Goal: Transaction & Acquisition: Purchase product/service

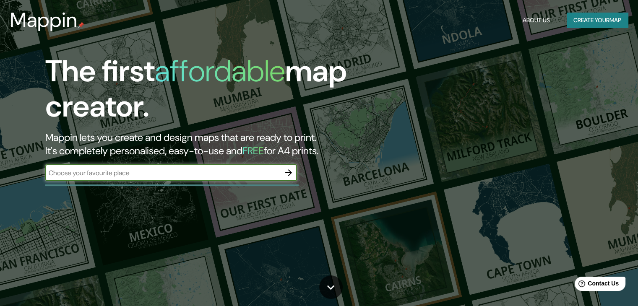
click at [258, 170] on input "text" at bounding box center [162, 173] width 235 height 10
type input "huaquechula puebla"
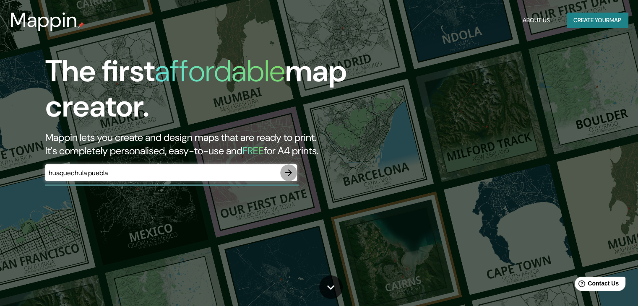
click at [290, 167] on button "button" at bounding box center [288, 172] width 17 height 17
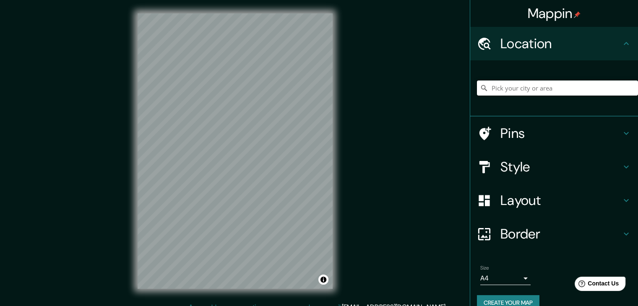
click at [550, 90] on input "Pick your city or area" at bounding box center [557, 88] width 161 height 15
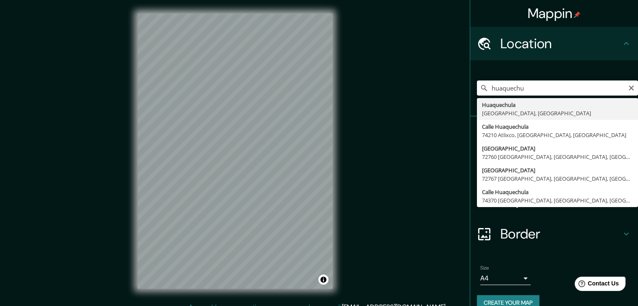
type input "[GEOGRAPHIC_DATA], [GEOGRAPHIC_DATA], [GEOGRAPHIC_DATA]"
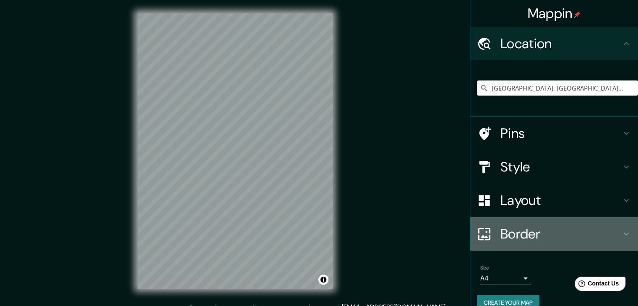
click at [604, 244] on div "Border" at bounding box center [554, 234] width 168 height 34
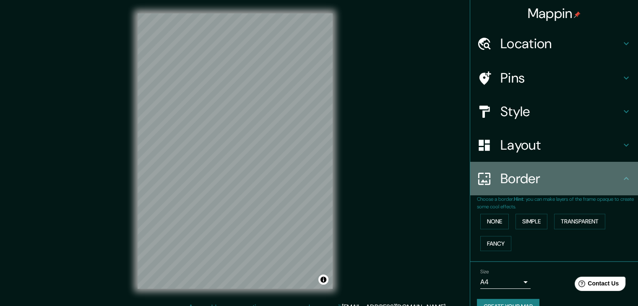
click at [621, 183] on icon at bounding box center [626, 179] width 10 height 10
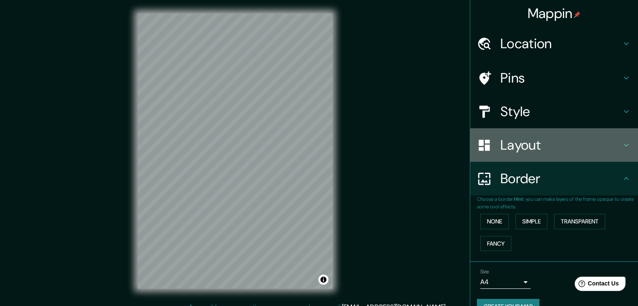
click at [613, 148] on h4 "Layout" at bounding box center [561, 145] width 121 height 17
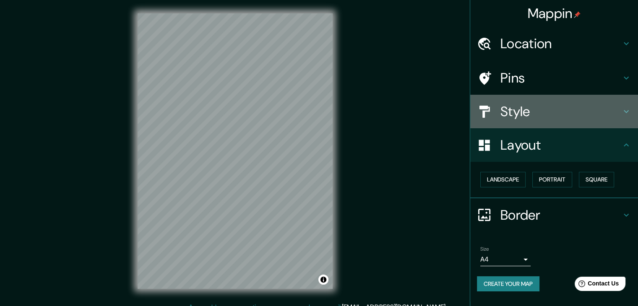
click at [625, 108] on icon at bounding box center [626, 112] width 10 height 10
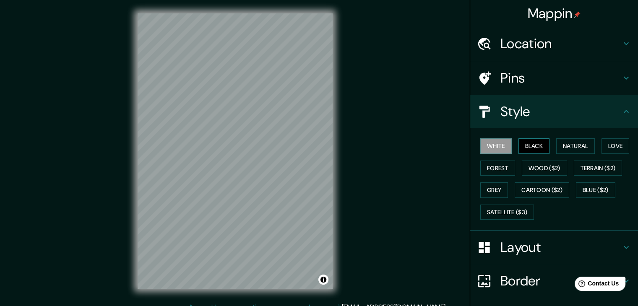
click at [538, 145] on button "Black" at bounding box center [534, 146] width 31 height 16
click at [492, 172] on button "Forest" at bounding box center [497, 169] width 35 height 16
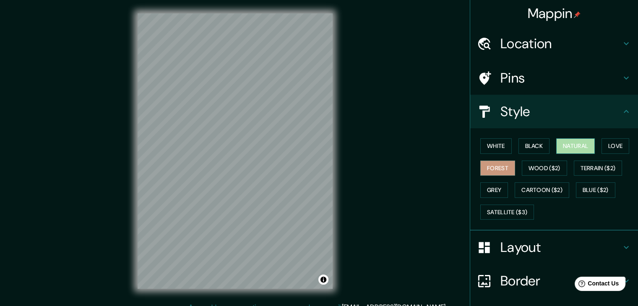
click at [564, 146] on button "Natural" at bounding box center [575, 146] width 39 height 16
click at [602, 143] on button "Love" at bounding box center [616, 146] width 28 height 16
click at [496, 170] on button "Forest" at bounding box center [497, 169] width 35 height 16
